Goal: Task Accomplishment & Management: Complete application form

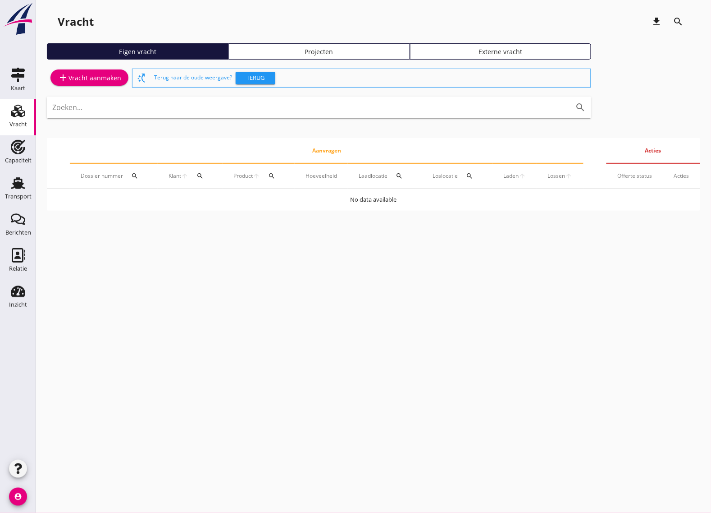
click at [106, 77] on div "add Vracht aanmaken" at bounding box center [90, 77] width 64 height 11
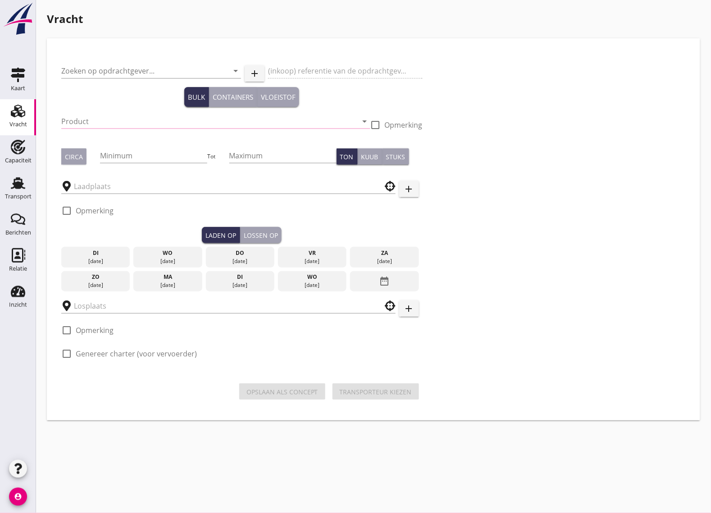
click at [133, 121] on input "Product" at bounding box center [209, 121] width 297 height 14
click at [124, 78] on div "Zoeken op opdrachtgever... arrow_drop_down" at bounding box center [151, 71] width 180 height 14
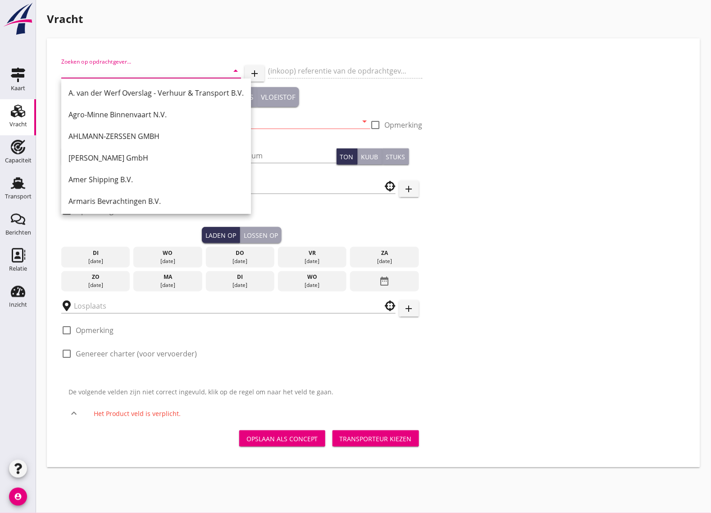
click at [125, 68] on input "Zoeken op opdrachtgever..." at bounding box center [138, 71] width 155 height 14
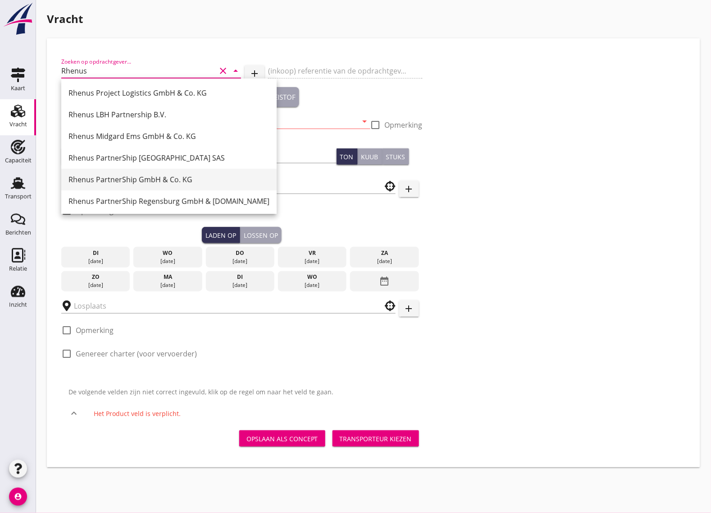
click at [187, 179] on div "Rhenus PartnerShip GmbH & Co. KG" at bounding box center [169, 179] width 201 height 11
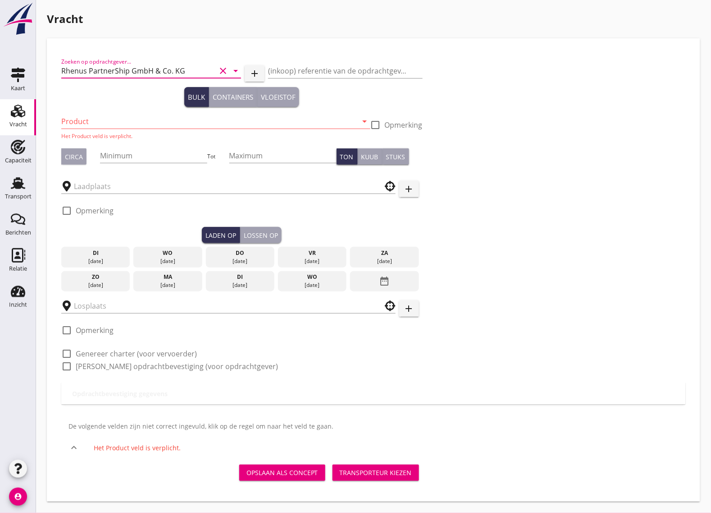
type input "Rhenus PartnerShip GmbH & Co. KG"
click at [116, 121] on input "Product" at bounding box center [209, 121] width 297 height 14
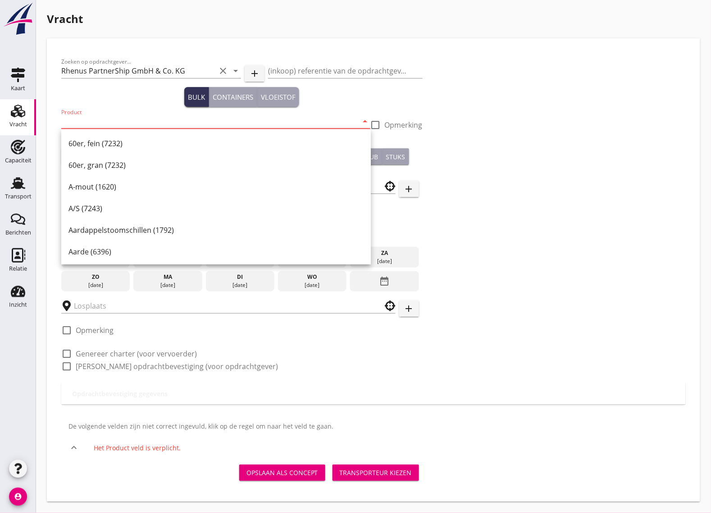
click at [127, 125] on input "Product" at bounding box center [209, 121] width 297 height 14
click at [91, 116] on input "Product" at bounding box center [209, 121] width 297 height 14
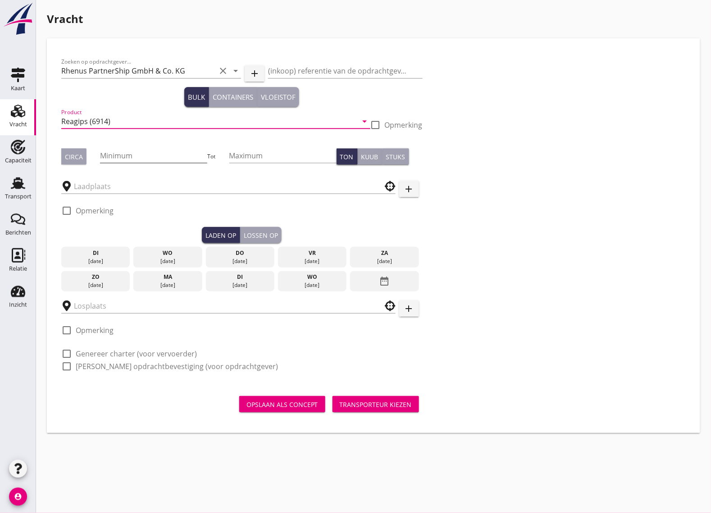
click at [130, 158] on input "Minimum" at bounding box center [153, 155] width 107 height 14
click at [105, 120] on input "Reagips (6914)" at bounding box center [209, 121] width 297 height 14
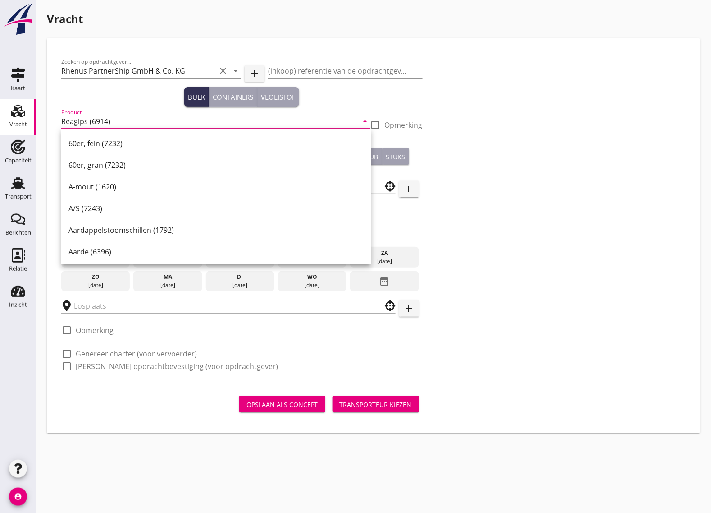
click at [106, 120] on input "Reagips (6914)" at bounding box center [209, 121] width 297 height 14
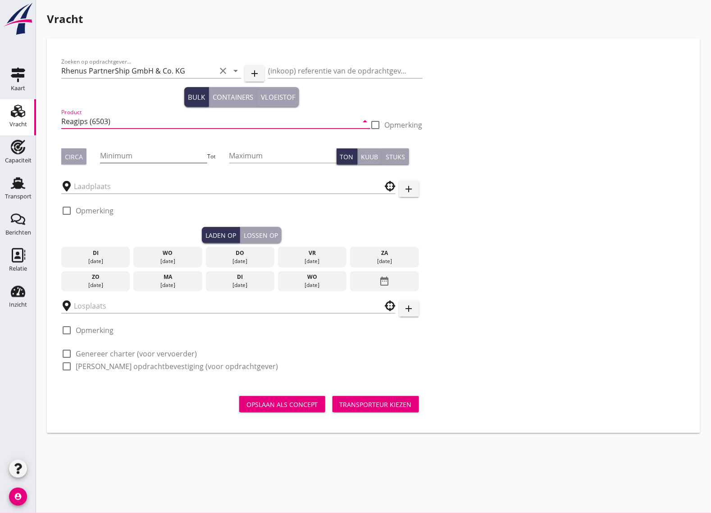
type input "Reagips (6503)"
click at [122, 156] on input "Minimum" at bounding box center [153, 155] width 107 height 14
type input "1800"
click at [132, 187] on input "text" at bounding box center [222, 186] width 297 height 14
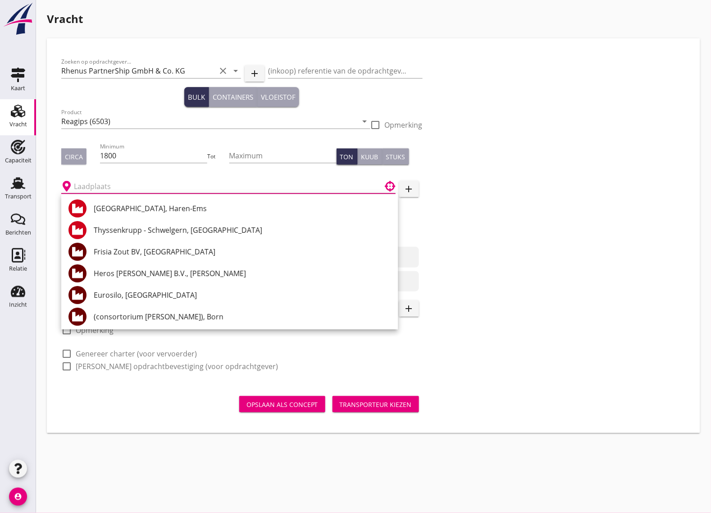
click at [89, 185] on input "text" at bounding box center [222, 186] width 297 height 14
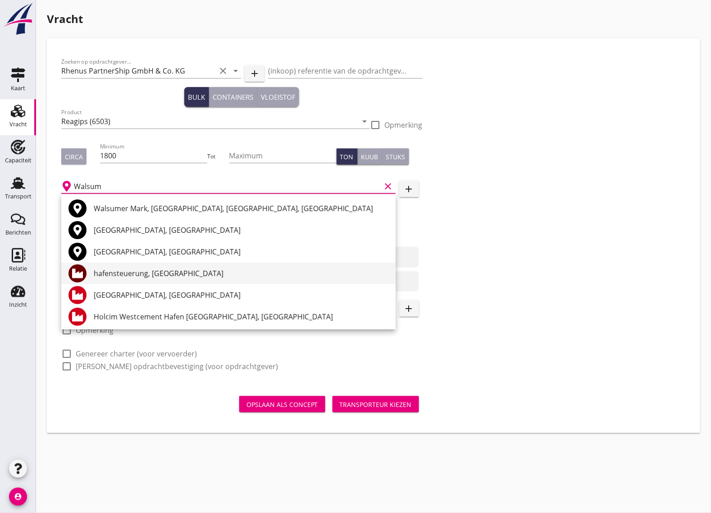
scroll to position [23, 0]
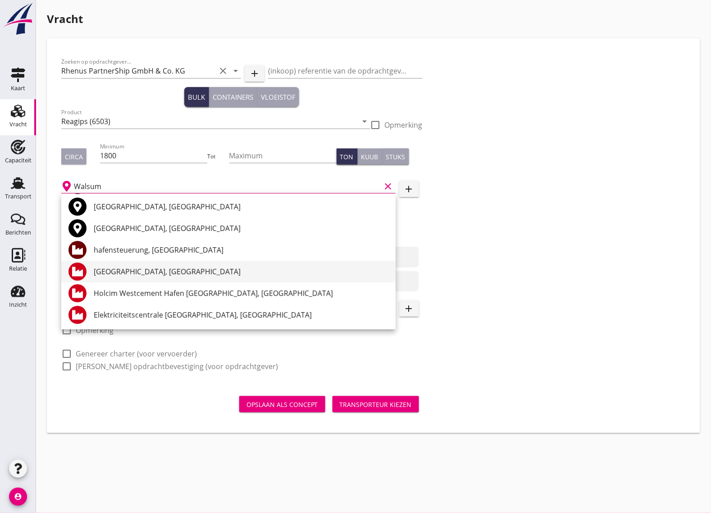
click at [206, 274] on div "[GEOGRAPHIC_DATA], [GEOGRAPHIC_DATA]" at bounding box center [241, 271] width 295 height 11
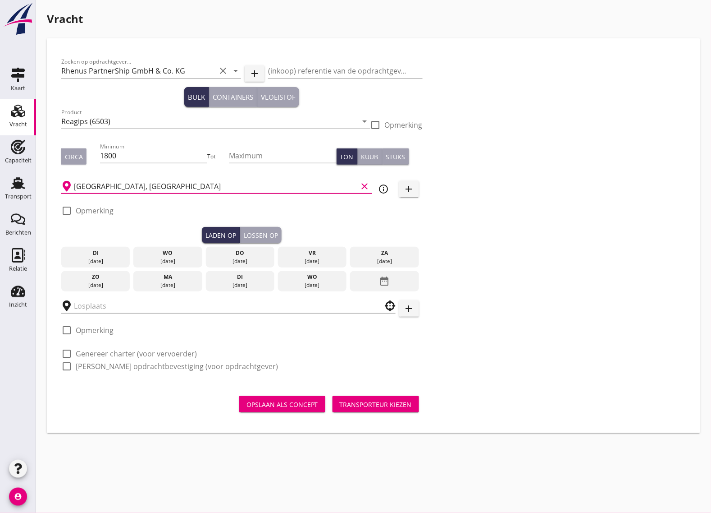
type input "[GEOGRAPHIC_DATA], [GEOGRAPHIC_DATA]"
click at [71, 211] on div at bounding box center [66, 210] width 15 height 15
checkbox input "true"
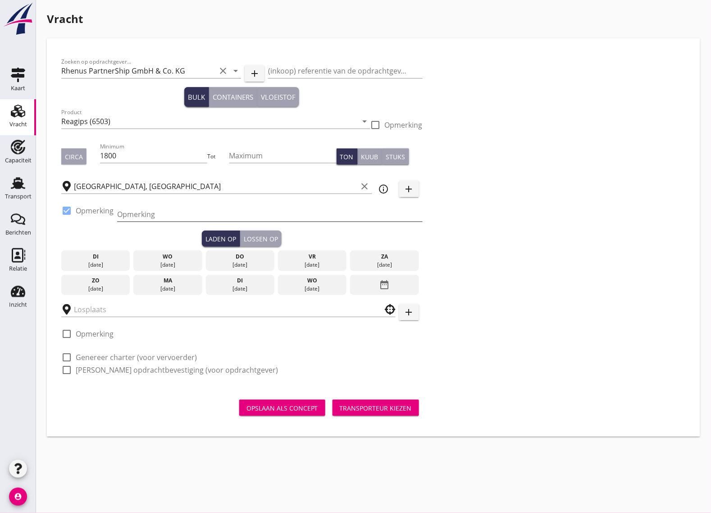
click at [138, 212] on input "Opmerking" at bounding box center [270, 214] width 306 height 14
paste input "[PHONE_NUMBER]"
type input "[PHONE_NUMBER]"
click at [328, 262] on div "[DATE]" at bounding box center [312, 265] width 64 height 8
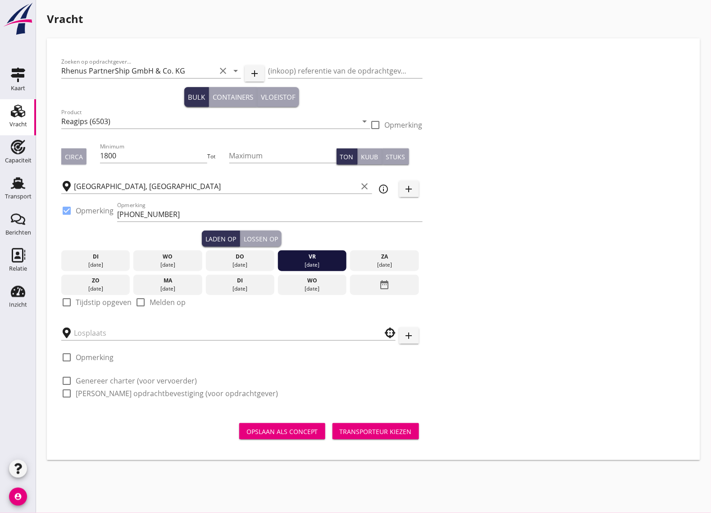
click at [70, 302] on div at bounding box center [66, 301] width 15 height 15
checkbox input "true"
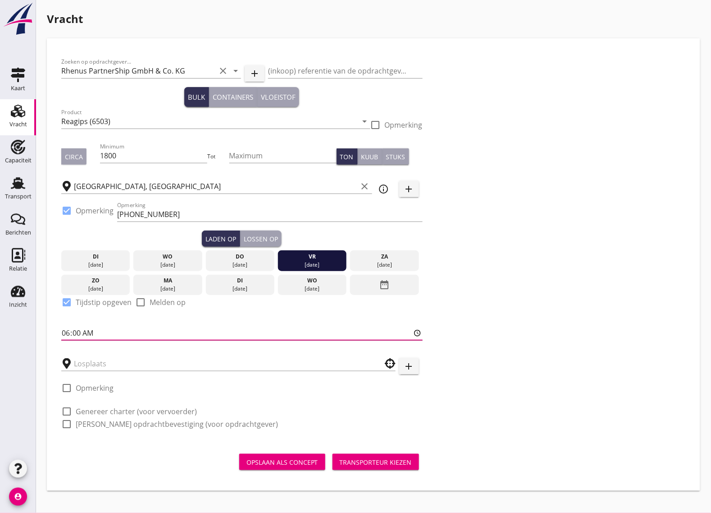
click at [79, 330] on input "06:00" at bounding box center [242, 332] width 362 height 14
type input "06:01"
click at [257, 238] on div "Lossen op" at bounding box center [261, 238] width 34 height 9
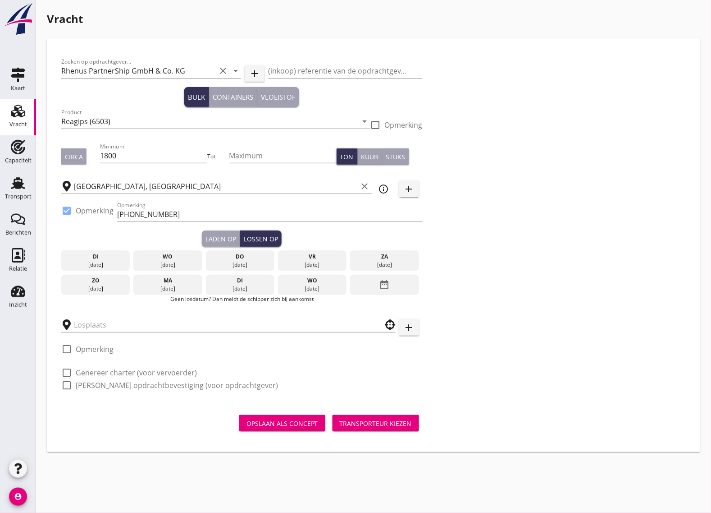
click at [233, 282] on div "di" at bounding box center [240, 280] width 64 height 8
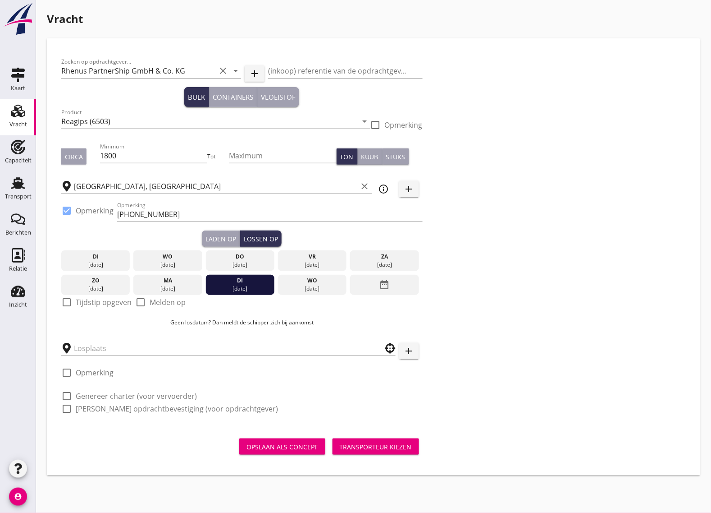
click at [70, 298] on div at bounding box center [66, 301] width 15 height 15
checkbox input "true"
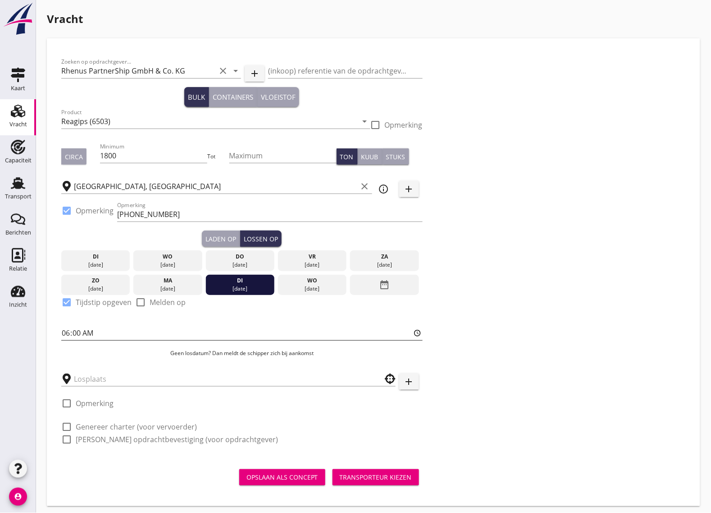
click at [102, 335] on input "06:00" at bounding box center [242, 332] width 362 height 14
type input "06:01"
click at [135, 380] on input "text" at bounding box center [222, 378] width 297 height 14
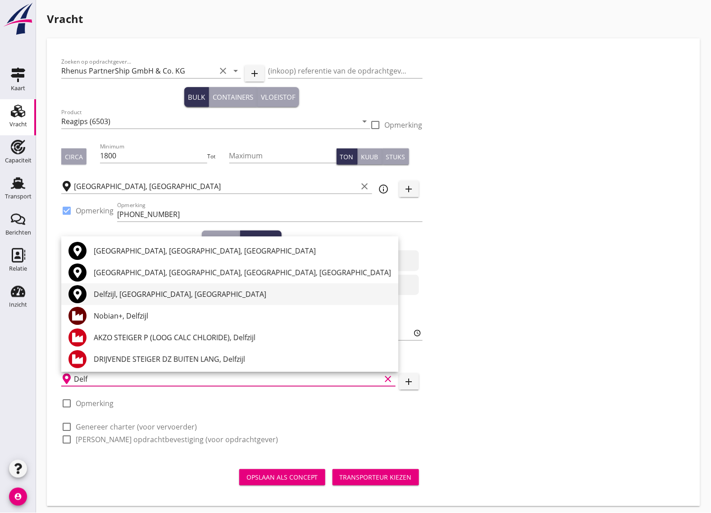
click at [185, 294] on div "Delfzijl, [GEOGRAPHIC_DATA], [GEOGRAPHIC_DATA]" at bounding box center [243, 294] width 298 height 11
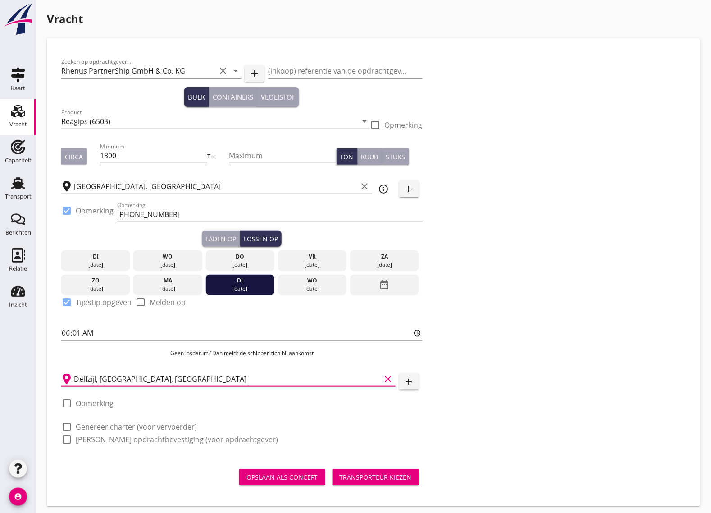
type input "Delfzijl, [GEOGRAPHIC_DATA], [GEOGRAPHIC_DATA]"
click at [62, 440] on div at bounding box center [66, 438] width 15 height 15
checkbox input "true"
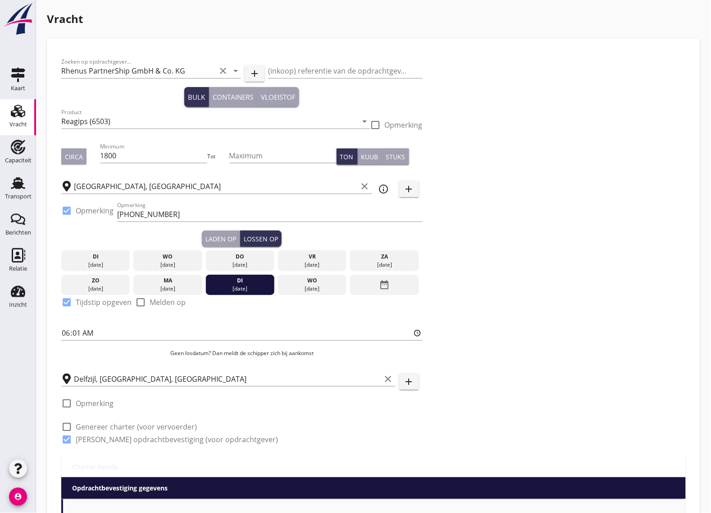
type input "14"
click at [62, 425] on div at bounding box center [66, 426] width 15 height 15
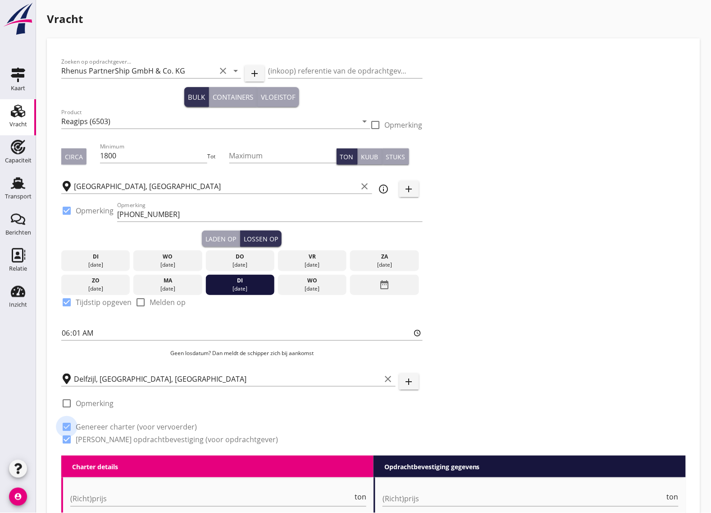
checkbox input "true"
click at [216, 236] on div "Laden op" at bounding box center [221, 238] width 31 height 9
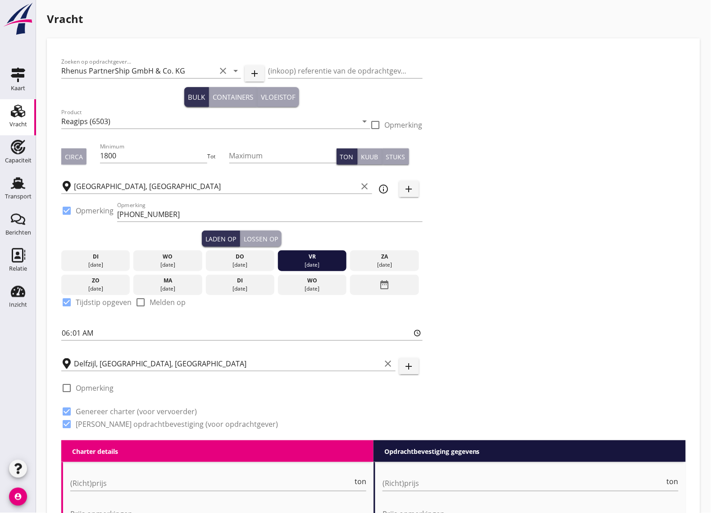
click at [268, 234] on div "Lossen op" at bounding box center [261, 238] width 34 height 9
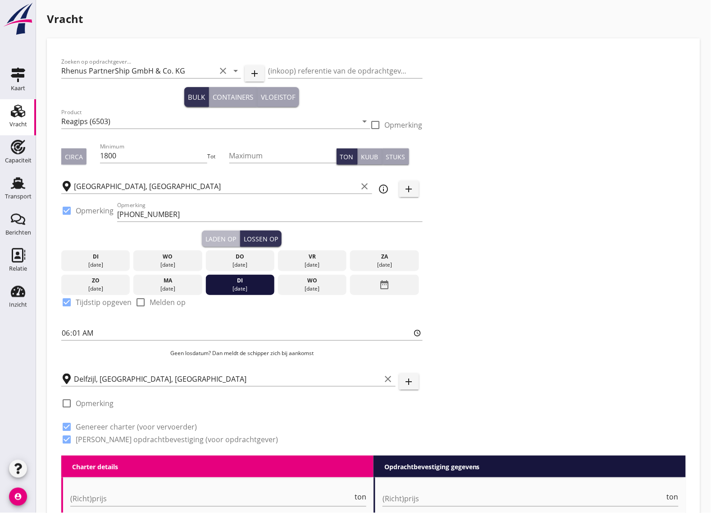
click at [226, 239] on div "Laden op" at bounding box center [221, 238] width 31 height 9
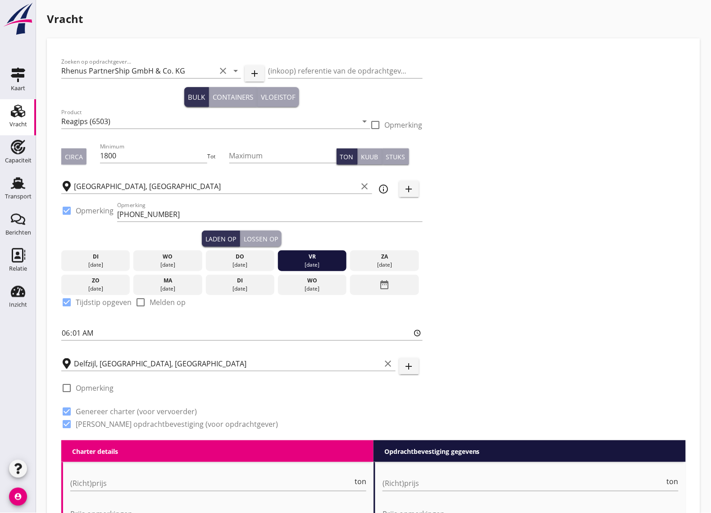
click at [261, 231] on button "Lossen op" at bounding box center [260, 238] width 41 height 16
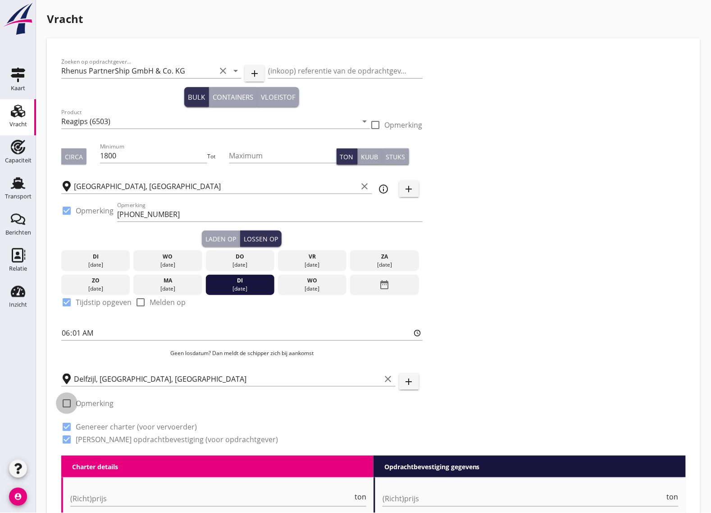
click at [63, 407] on div at bounding box center [66, 402] width 15 height 15
checkbox input "true"
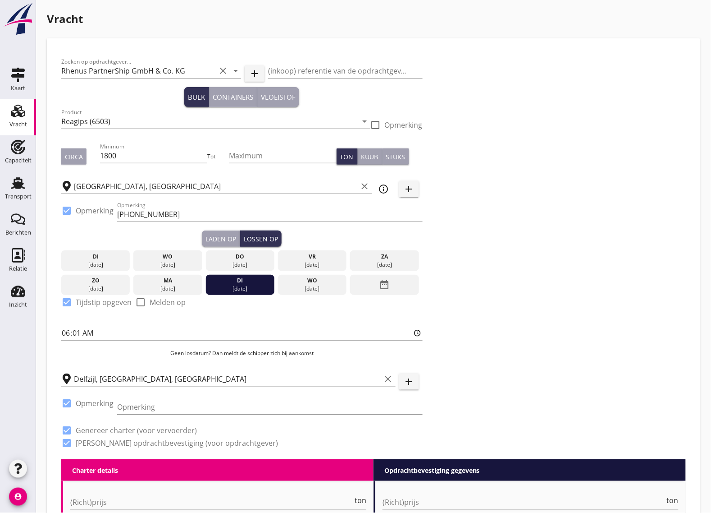
click at [144, 413] on input "Opmerking" at bounding box center [270, 406] width 306 height 14
paste input "[PHONE_NUMBER]"
click at [165, 328] on div "06:01" at bounding box center [242, 334] width 362 height 29
drag, startPoint x: 197, startPoint y: 406, endPoint x: 116, endPoint y: 400, distance: 81.4
click at [117, 400] on input "[PHONE_NUMBER]" at bounding box center [270, 406] width 306 height 14
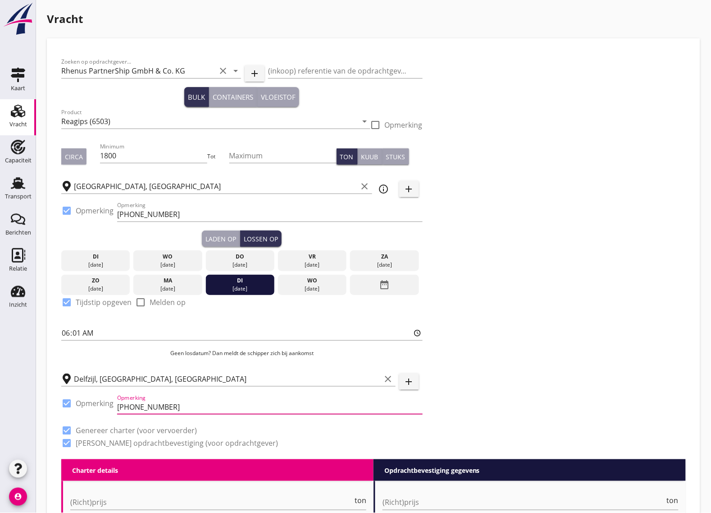
paste input "Etex BPB //"
type input "Etex BPB // [PHONE_NUMBER]"
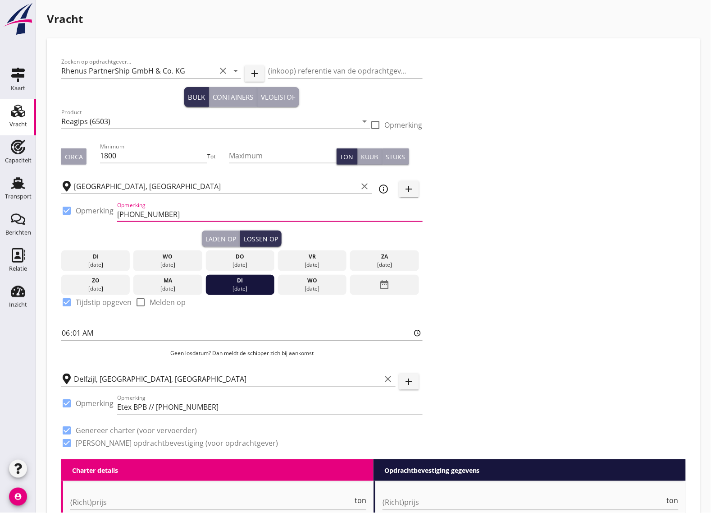
drag, startPoint x: 225, startPoint y: 208, endPoint x: 101, endPoint y: 211, distance: 124.0
click at [101, 211] on div "check_box Opmerking Opmerking [PHONE_NUMBER]" at bounding box center [242, 215] width 362 height 31
paste input "Kraftwerk //"
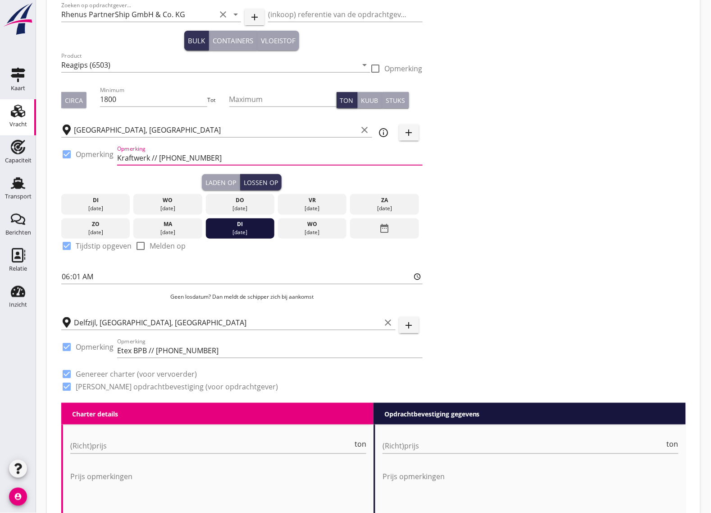
type input "Kraftwerk // [PHONE_NUMBER]"
click at [223, 183] on div "Laden op" at bounding box center [221, 182] width 31 height 9
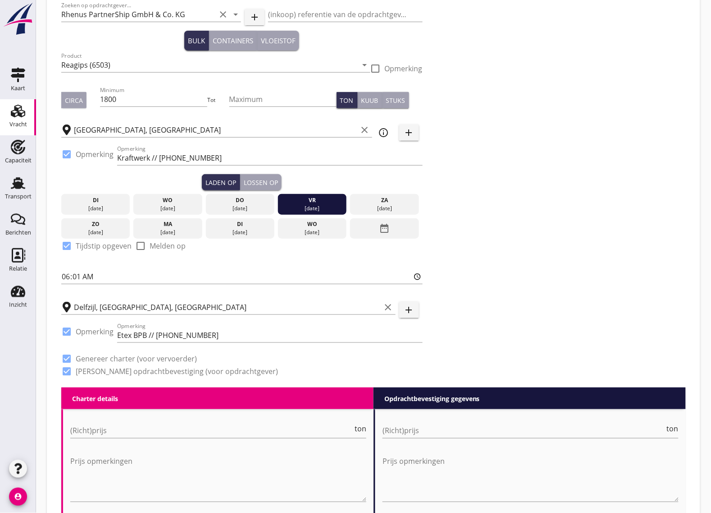
click at [260, 181] on div "Lossen op" at bounding box center [261, 182] width 34 height 9
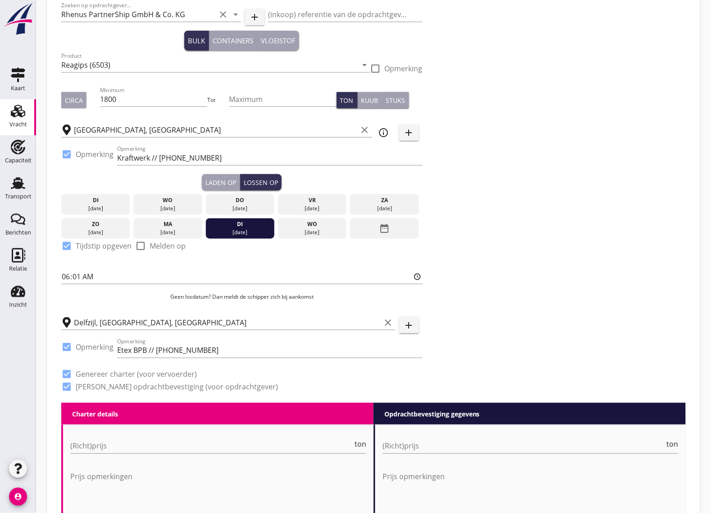
scroll to position [282, 0]
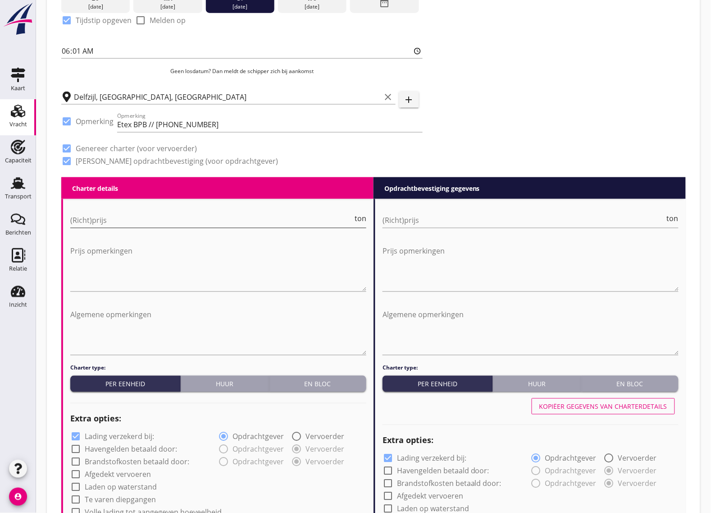
click at [126, 226] on input "(Richt)prijs" at bounding box center [211, 220] width 283 height 14
type input "7.60"
click at [396, 221] on input "(Richt)prijs" at bounding box center [524, 220] width 283 height 14
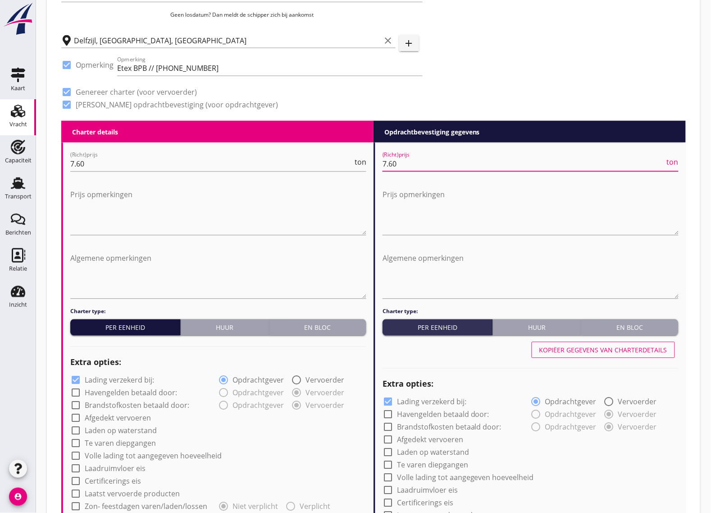
scroll to position [394, 0]
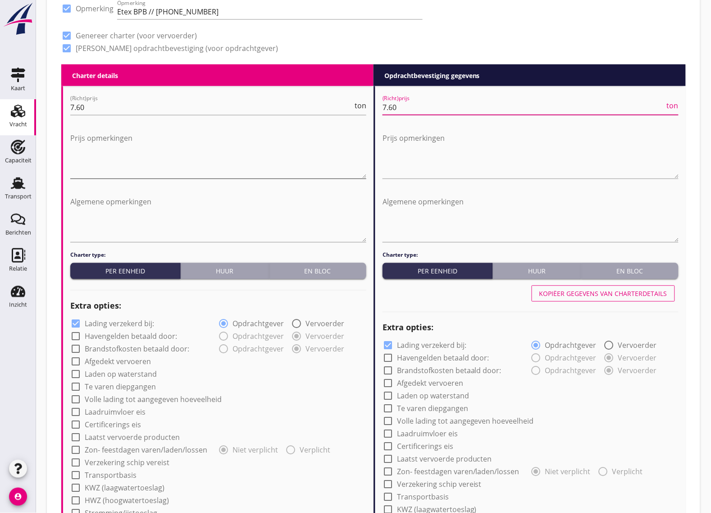
type input "7.60"
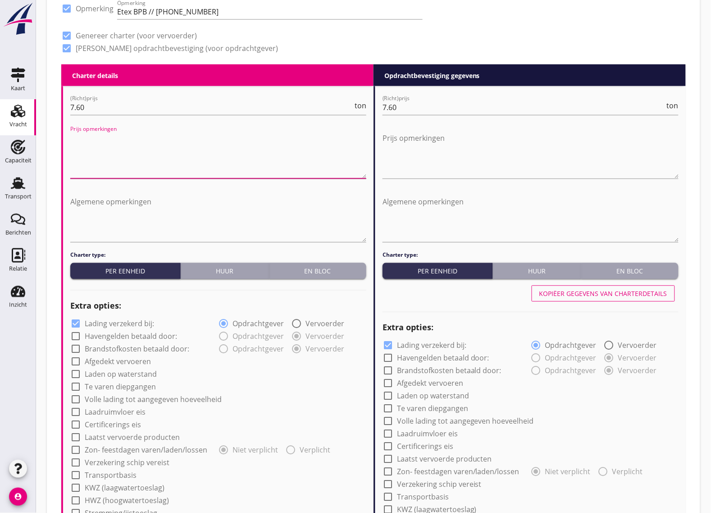
click at [97, 160] on textarea "Prijs opmerkingen" at bounding box center [218, 154] width 296 height 47
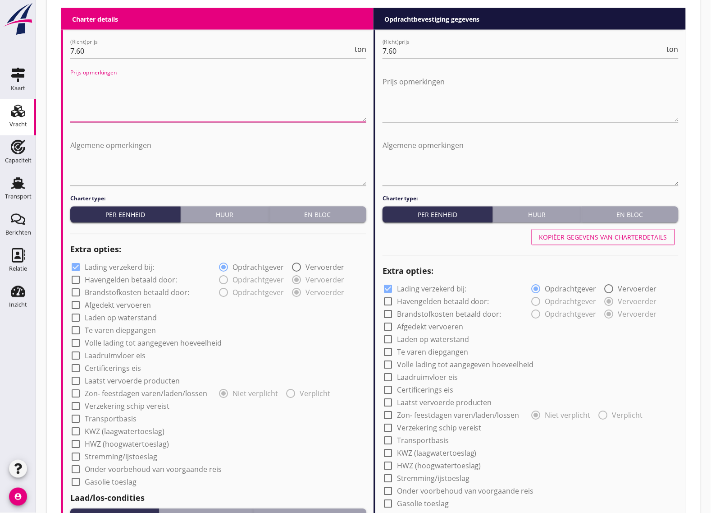
click at [73, 306] on div at bounding box center [75, 305] width 15 height 15
checkbox input "false"
click at [76, 407] on div at bounding box center [75, 406] width 15 height 15
checkbox input "true"
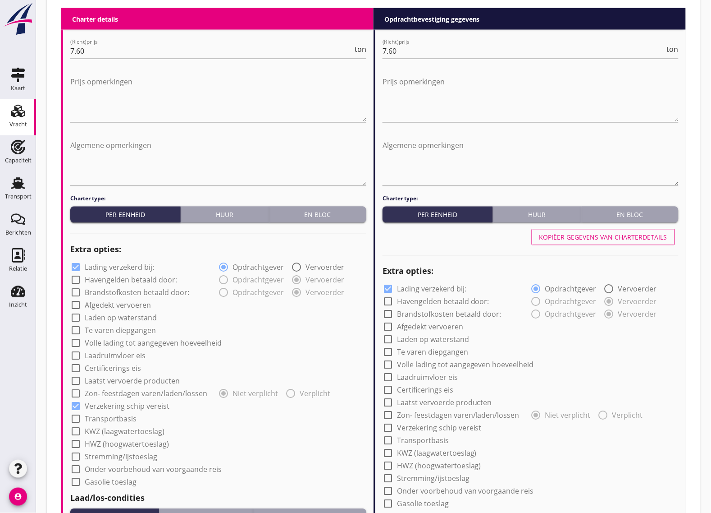
click at [391, 429] on div at bounding box center [387, 427] width 15 height 15
checkbox input "true"
click at [385, 289] on div at bounding box center [387, 288] width 15 height 15
checkbox input "false"
click at [77, 269] on div at bounding box center [75, 267] width 15 height 15
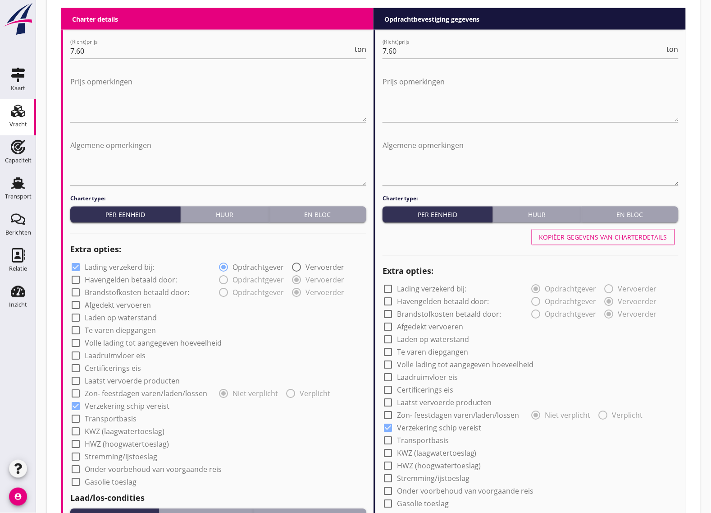
checkbox input "false"
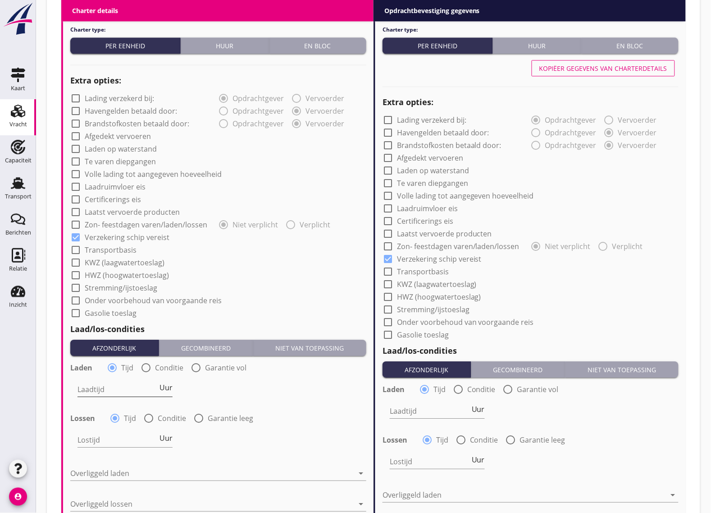
scroll to position [733, 0]
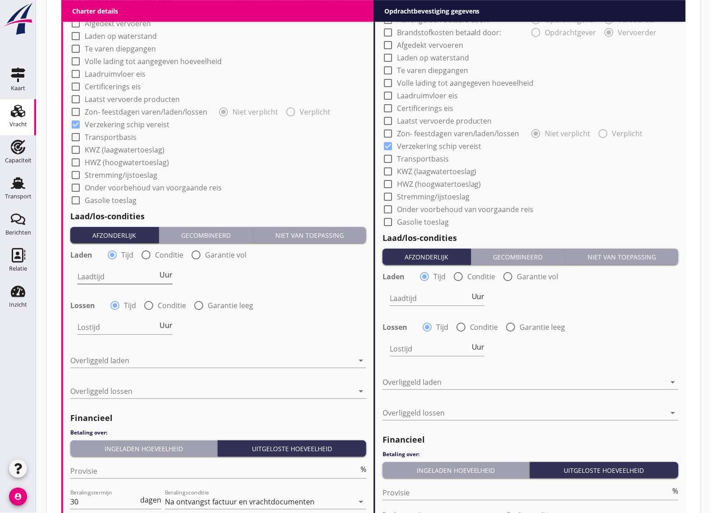
click at [112, 280] on input "Laadtijd" at bounding box center [118, 276] width 80 height 14
type input "24"
click at [87, 325] on input "Lostijd" at bounding box center [118, 327] width 80 height 14
type input "24"
click at [132, 354] on div at bounding box center [212, 360] width 284 height 14
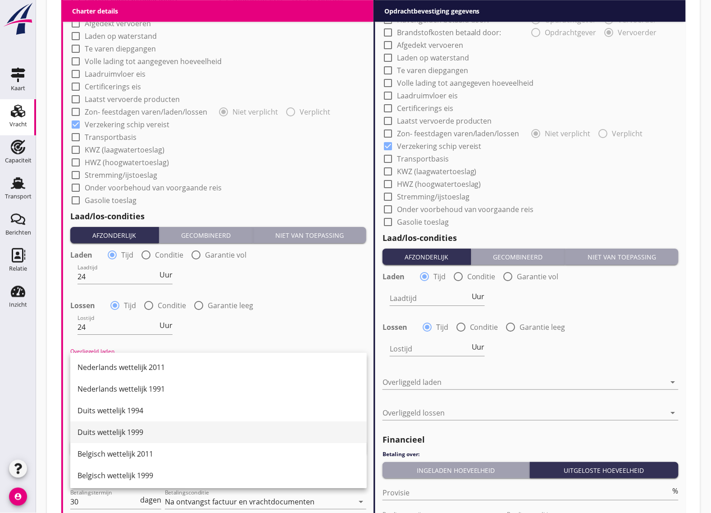
click at [142, 427] on div "Duits wettelijk 1999" at bounding box center [219, 431] width 282 height 11
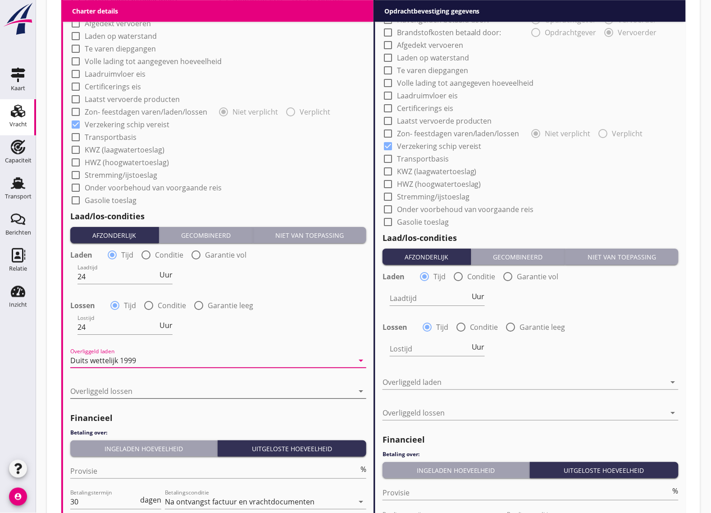
click at [106, 391] on div at bounding box center [212, 391] width 284 height 14
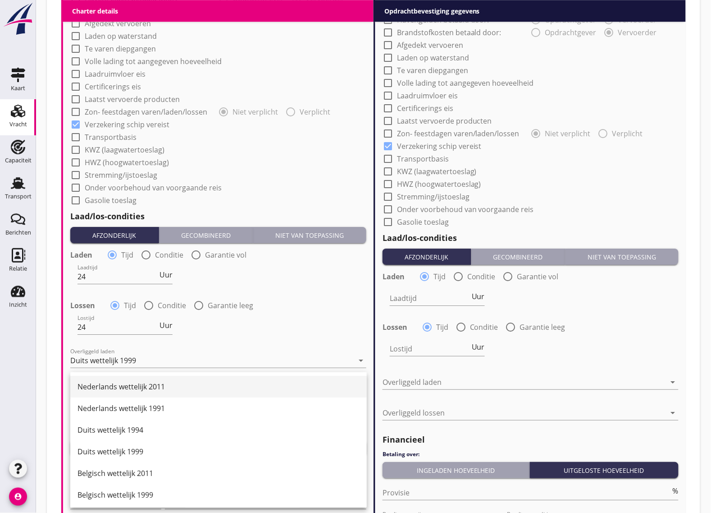
click at [150, 387] on div "Nederlands wettelijk 2011" at bounding box center [219, 386] width 282 height 11
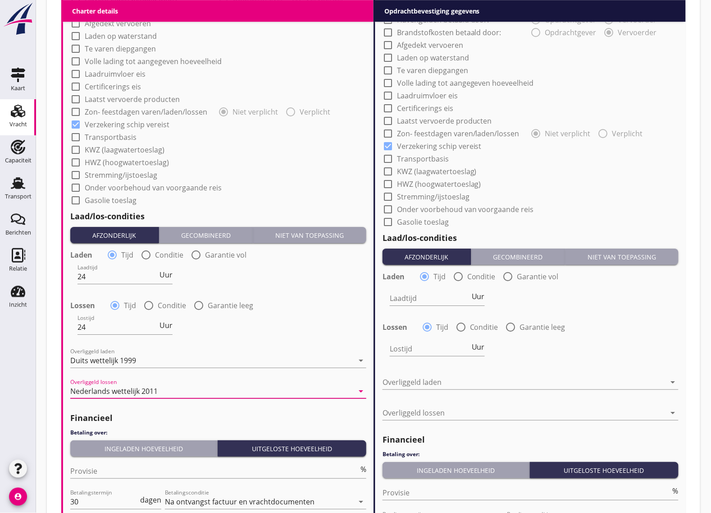
scroll to position [865, 0]
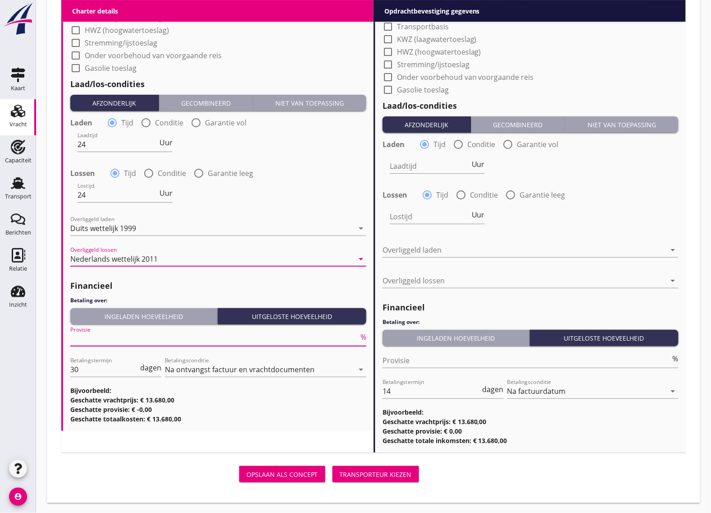
click at [101, 342] on input "Provisie" at bounding box center [214, 338] width 289 height 14
type input "5"
click at [106, 367] on input "30" at bounding box center [104, 369] width 68 height 14
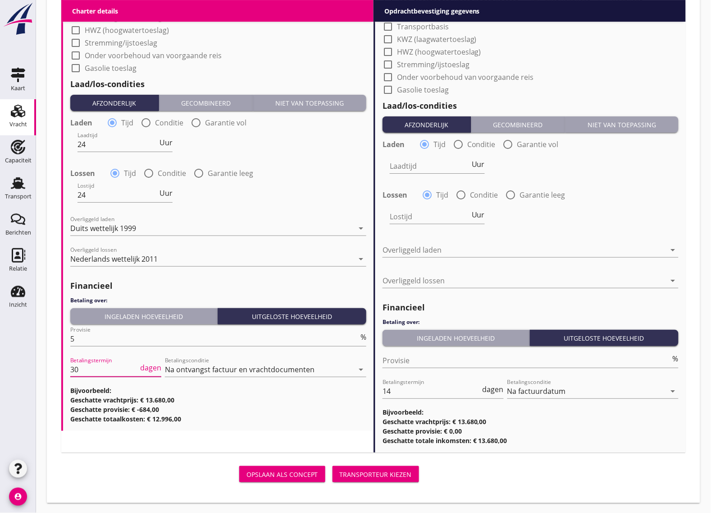
type input "3"
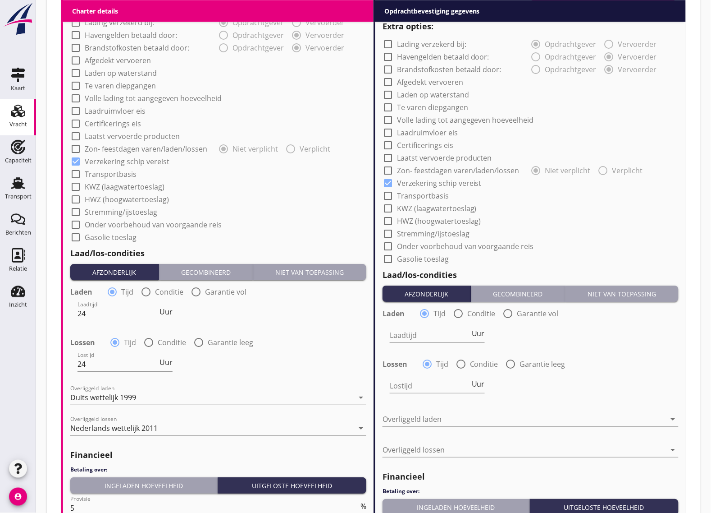
scroll to position [527, 0]
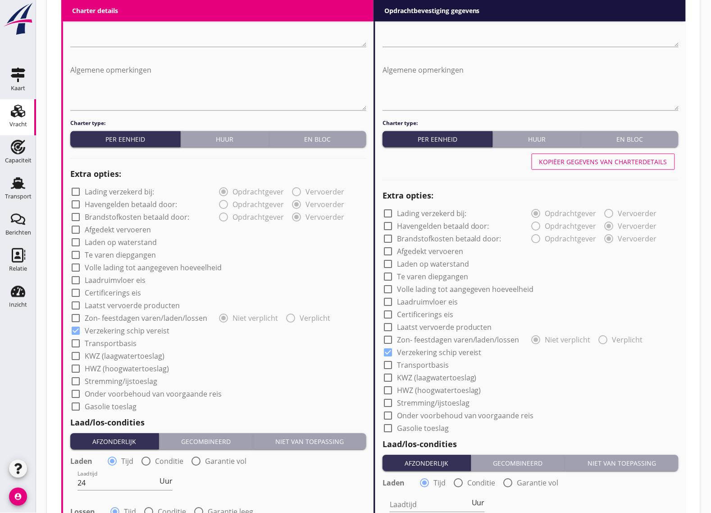
type input "14"
click at [591, 162] on div "Kopiëer gegevens van charterdetails" at bounding box center [604, 161] width 128 height 9
type input "24"
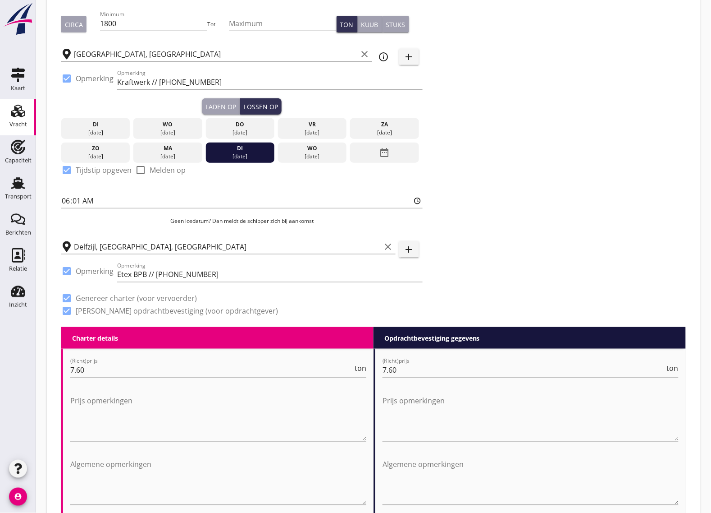
scroll to position [0, 0]
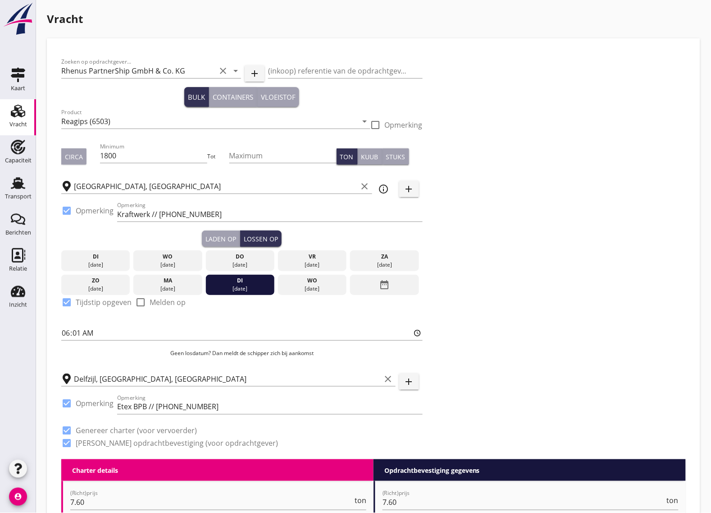
click at [219, 239] on div "Laden op" at bounding box center [221, 238] width 31 height 9
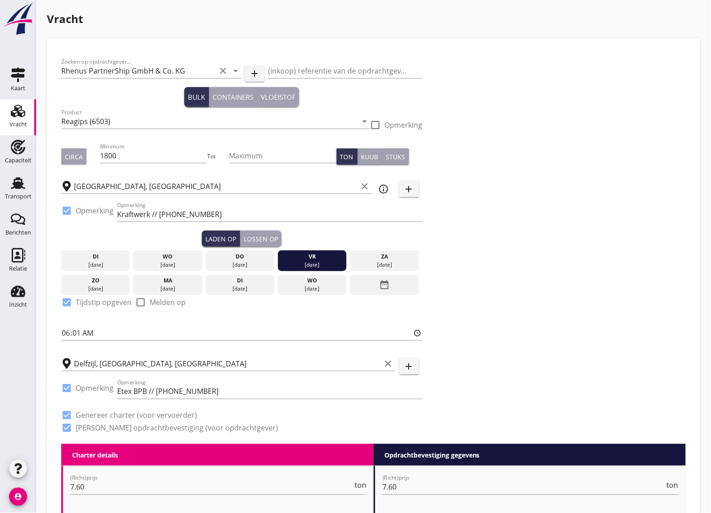
click at [269, 240] on div "Lossen op" at bounding box center [261, 238] width 34 height 9
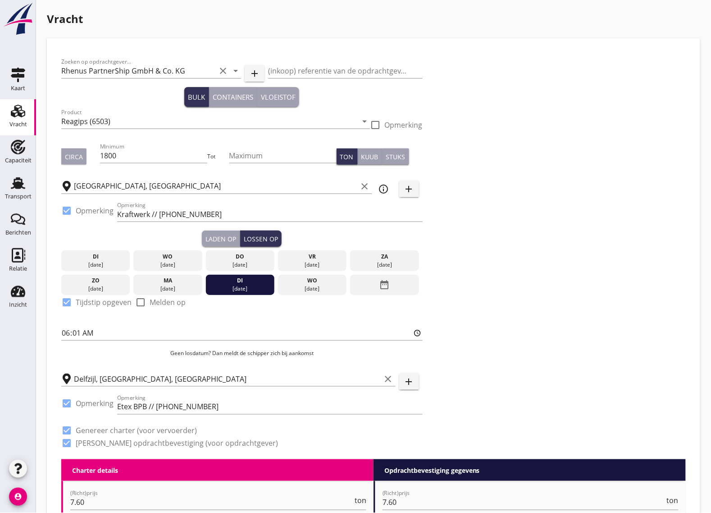
click at [74, 156] on div "Circa" at bounding box center [74, 156] width 18 height 9
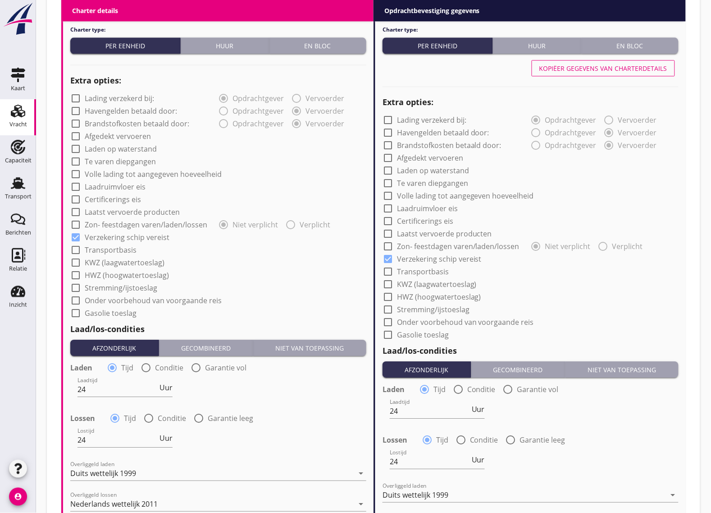
scroll to position [845, 0]
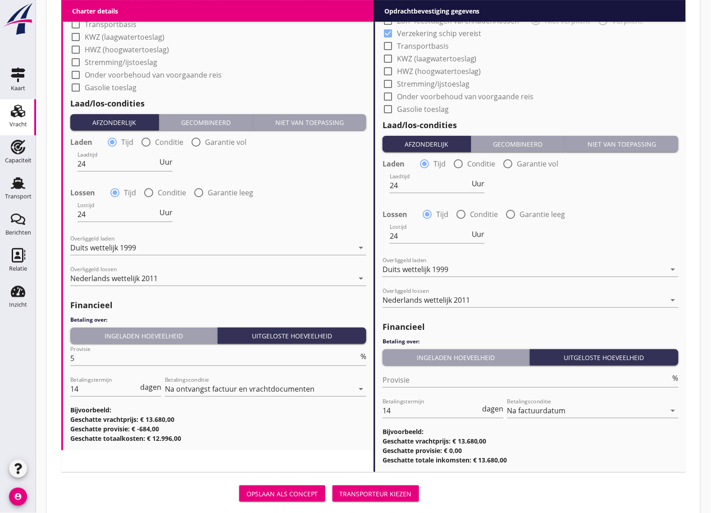
click at [389, 491] on div "Transporteur kiezen" at bounding box center [376, 493] width 72 height 9
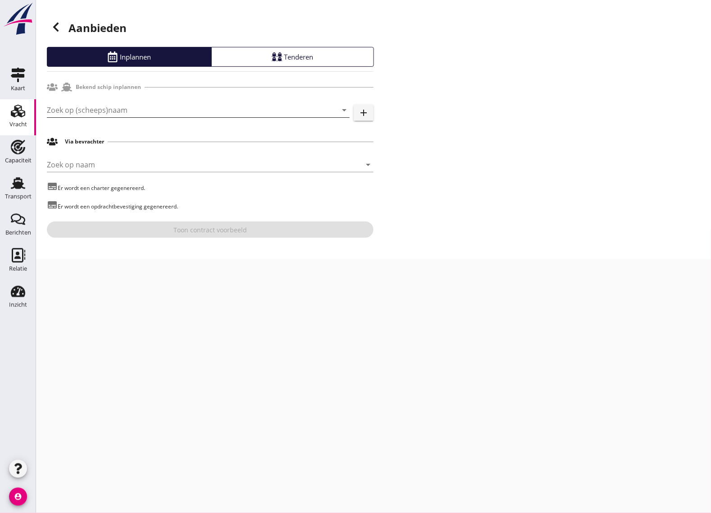
click at [76, 110] on input "Zoek op (scheeps)naam" at bounding box center [186, 110] width 278 height 14
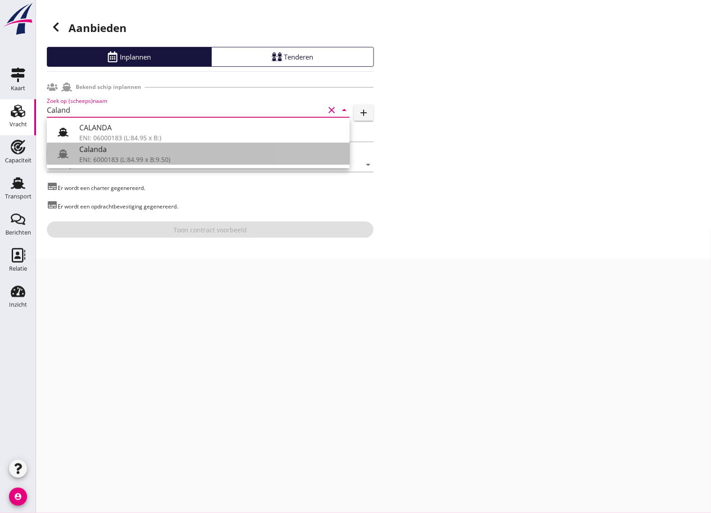
click at [111, 154] on div "Calanda" at bounding box center [210, 149] width 263 height 11
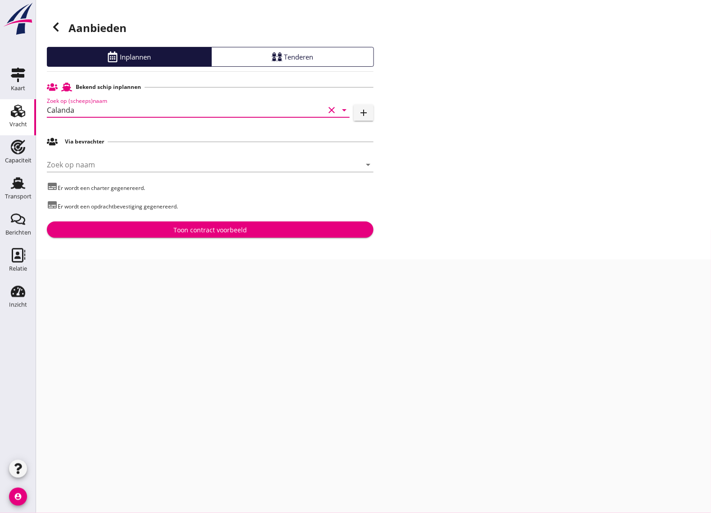
type input "Calanda"
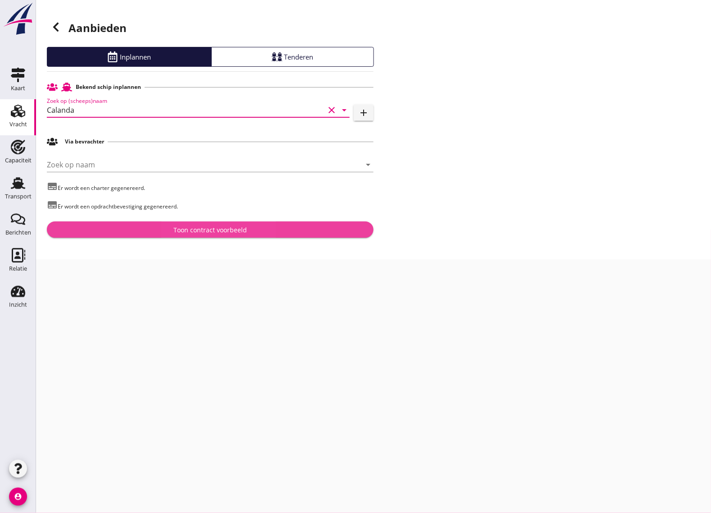
click at [119, 228] on div "Toon contract voorbeeld" at bounding box center [210, 229] width 312 height 9
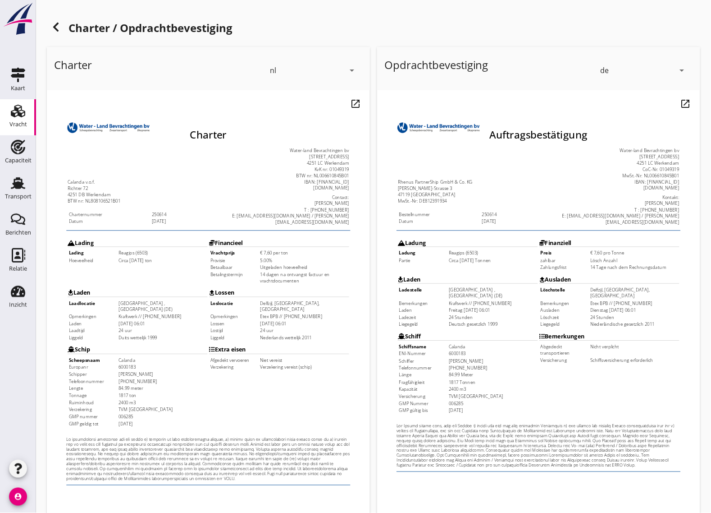
scroll to position [106, 0]
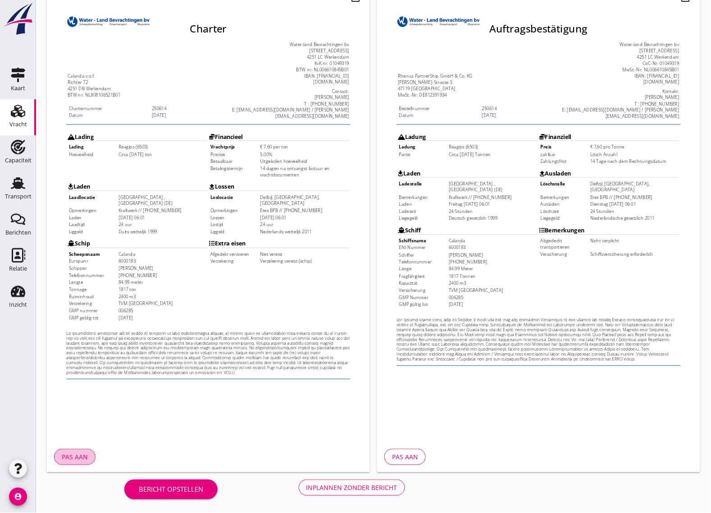
click at [82, 452] on div "Pas aan" at bounding box center [75, 456] width 26 height 9
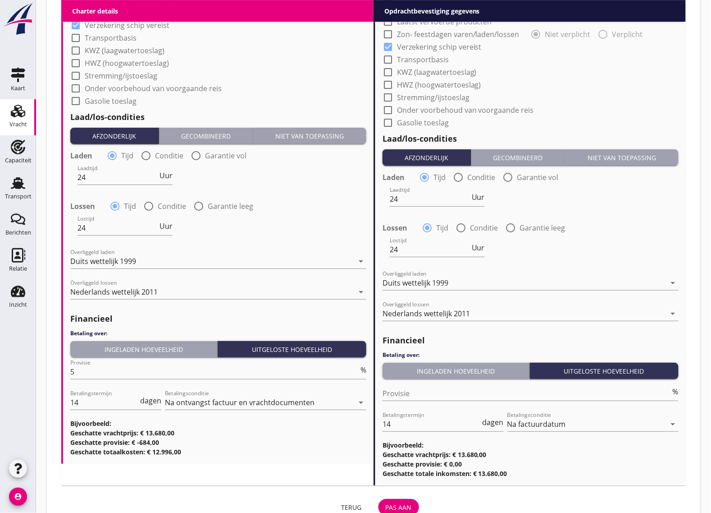
scroll to position [822, 0]
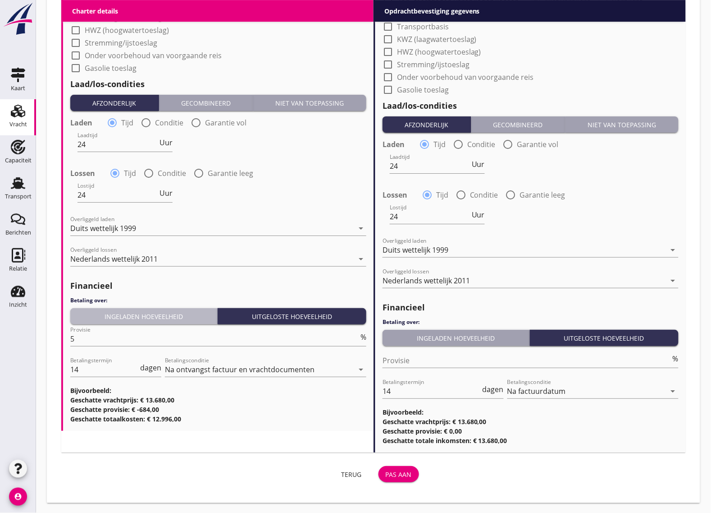
click at [183, 312] on div "Ingeladen hoeveelheid" at bounding box center [144, 316] width 140 height 9
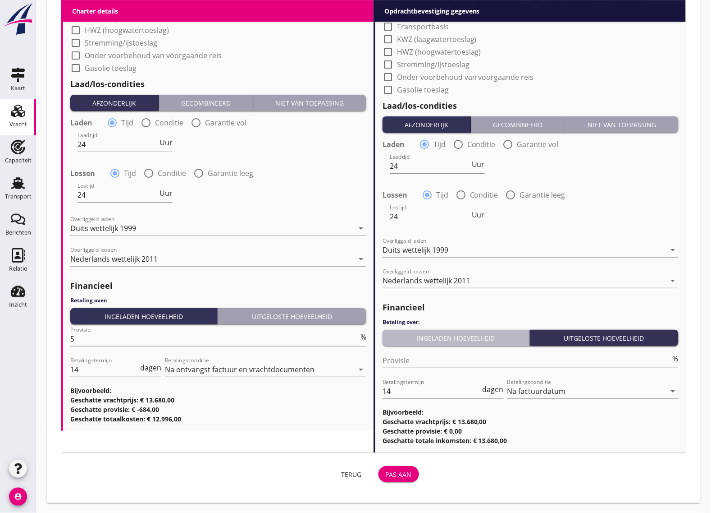
click at [420, 331] on button "Ingeladen hoeveelheid" at bounding box center [456, 338] width 147 height 16
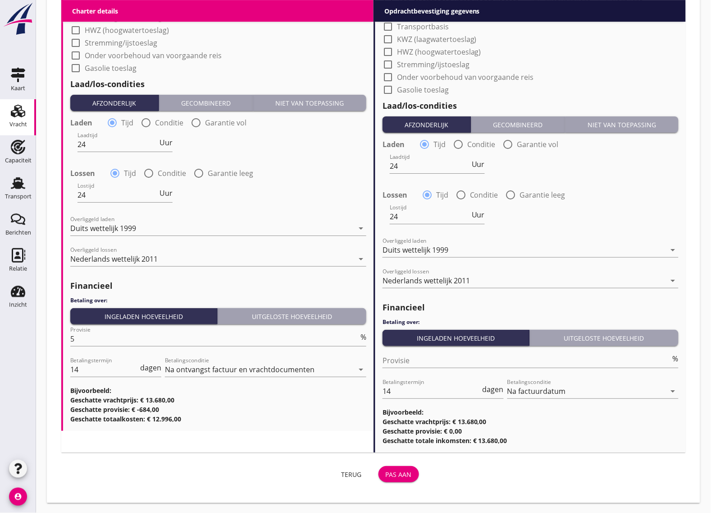
click at [399, 469] on div "Pas aan" at bounding box center [399, 473] width 26 height 9
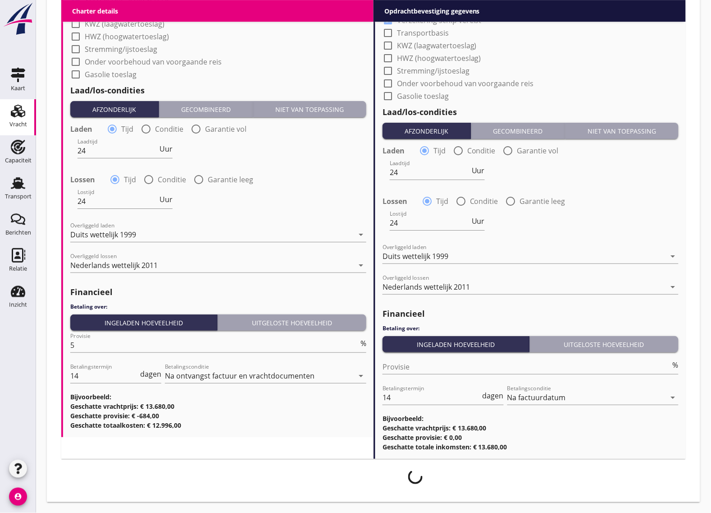
scroll to position [815, 0]
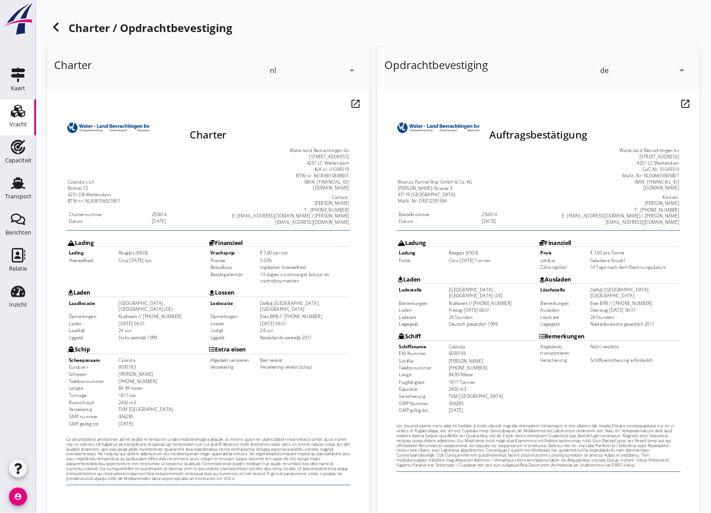
drag, startPoint x: 245, startPoint y: 304, endPoint x: 235, endPoint y: 345, distance: 42.2
click at [235, 362] on td "Afgedekt vervoeren" at bounding box center [236, 365] width 54 height 7
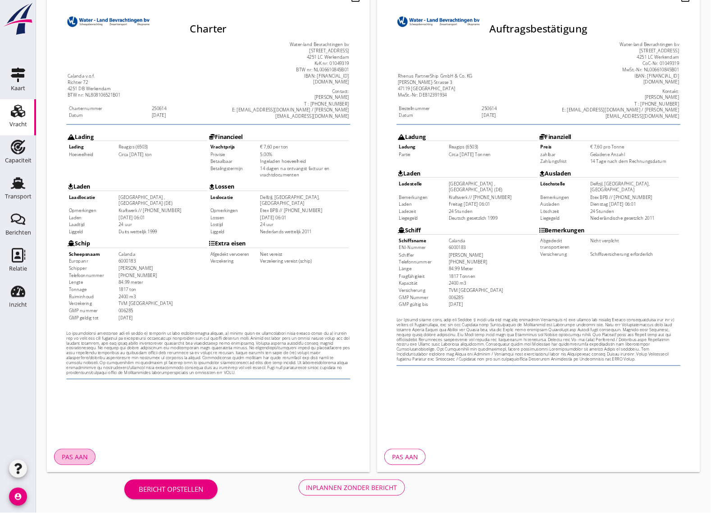
click at [73, 449] on button "Pas aan" at bounding box center [74, 457] width 41 height 16
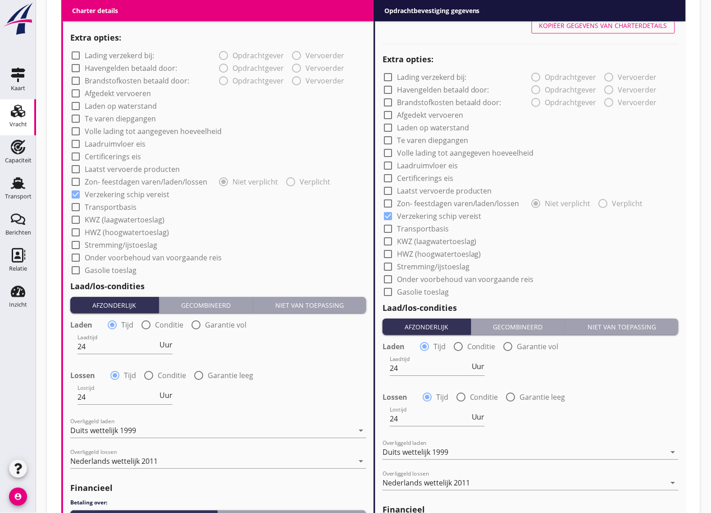
scroll to position [822, 0]
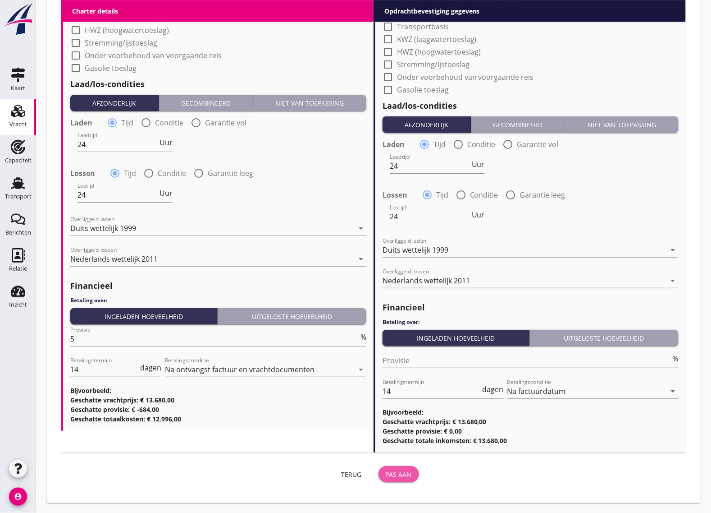
click at [394, 474] on div "Pas aan" at bounding box center [399, 473] width 26 height 9
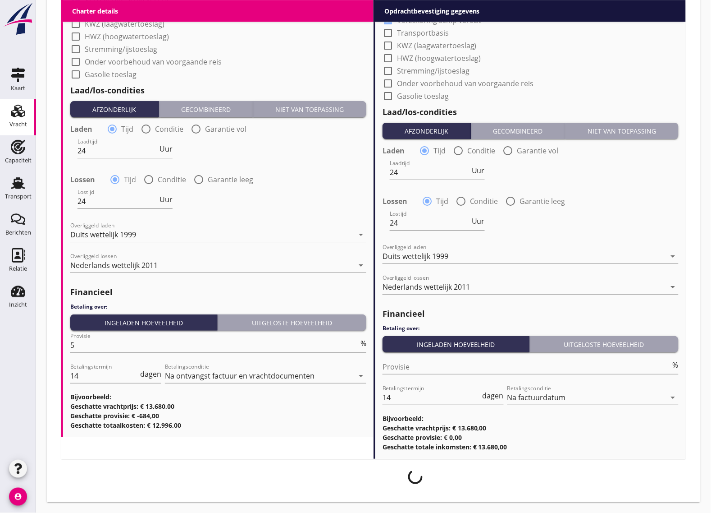
scroll to position [815, 0]
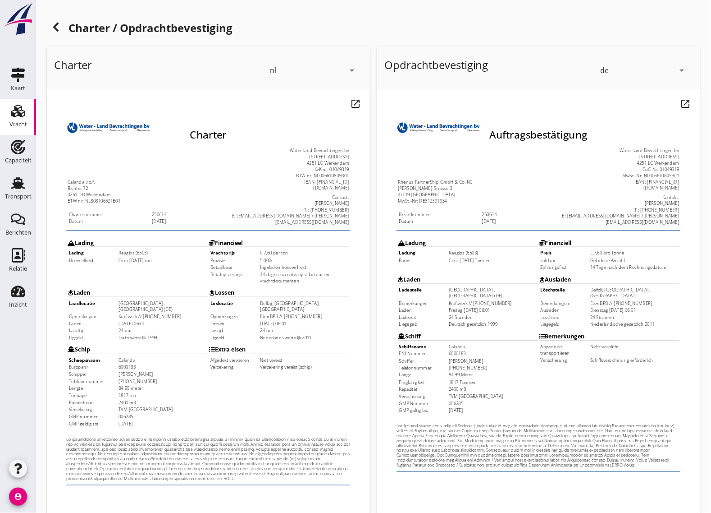
drag, startPoint x: 133, startPoint y: 413, endPoint x: 107, endPoint y: 396, distance: 30.6
click at [107, 396] on tbody "Scheepsnaam [GEOGRAPHIC_DATA] [GEOGRAPHIC_DATA] 6000183 Schipper [PERSON_NAME] …" at bounding box center [128, 401] width 153 height 78
click at [109, 408] on td "2400 m3" at bounding box center [156, 411] width 98 height 7
drag, startPoint x: 135, startPoint y: 414, endPoint x: 128, endPoint y: 409, distance: 8.1
click at [128, 432] on td "[DATE]" at bounding box center [156, 435] width 98 height 7
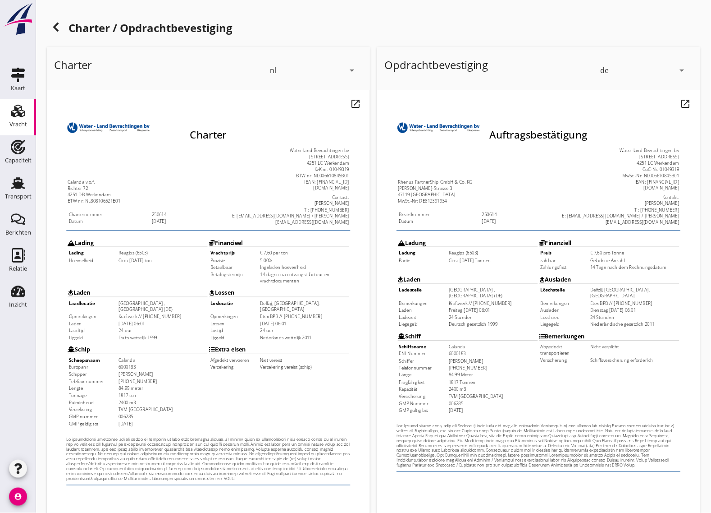
scroll to position [106, 0]
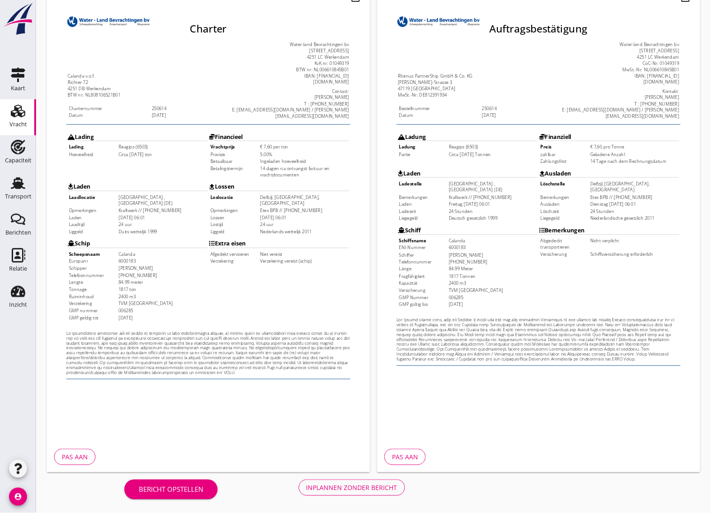
click at [324, 488] on div "Inplannen zonder bericht" at bounding box center [352, 487] width 91 height 9
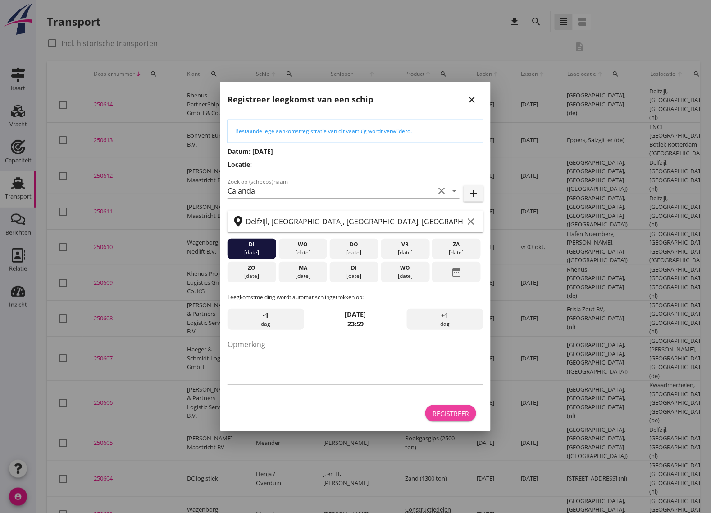
click at [449, 415] on div "Registreer" at bounding box center [451, 412] width 37 height 9
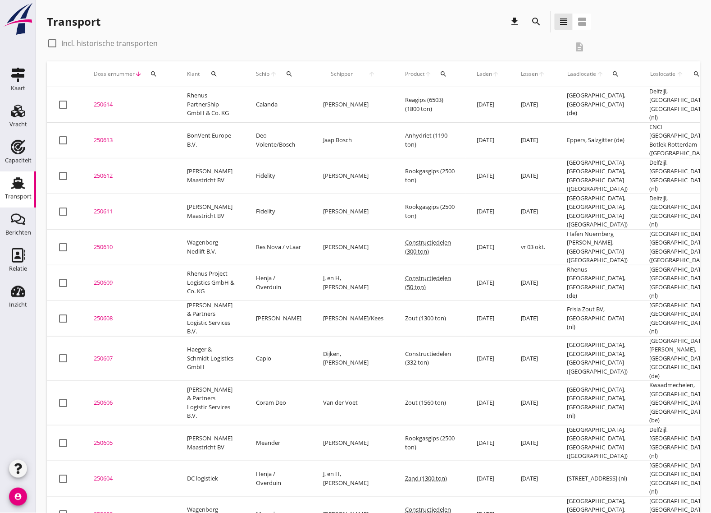
click at [100, 105] on div "250614" at bounding box center [130, 104] width 72 height 9
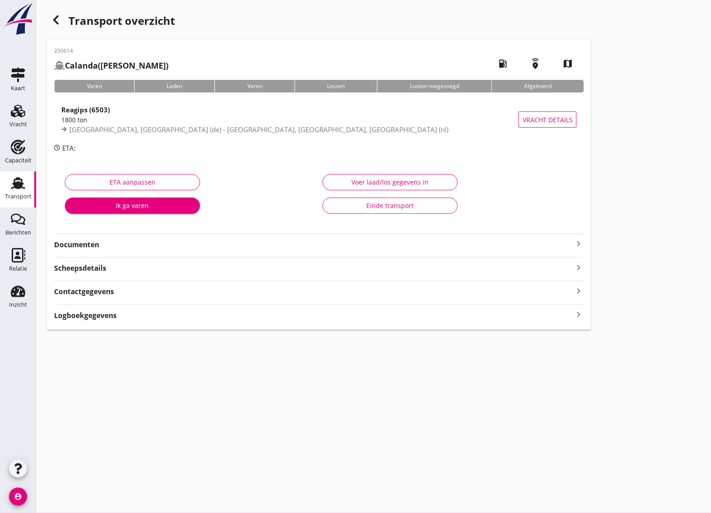
click at [557, 244] on strong "Documenten" at bounding box center [313, 244] width 519 height 10
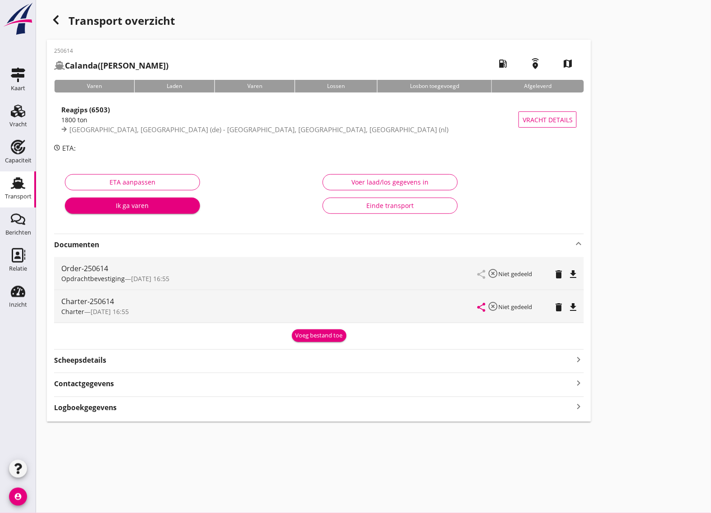
click at [578, 271] on icon "file_download" at bounding box center [573, 274] width 11 height 11
click at [575, 305] on icon "file_download" at bounding box center [573, 307] width 11 height 11
